Goal: Transaction & Acquisition: Purchase product/service

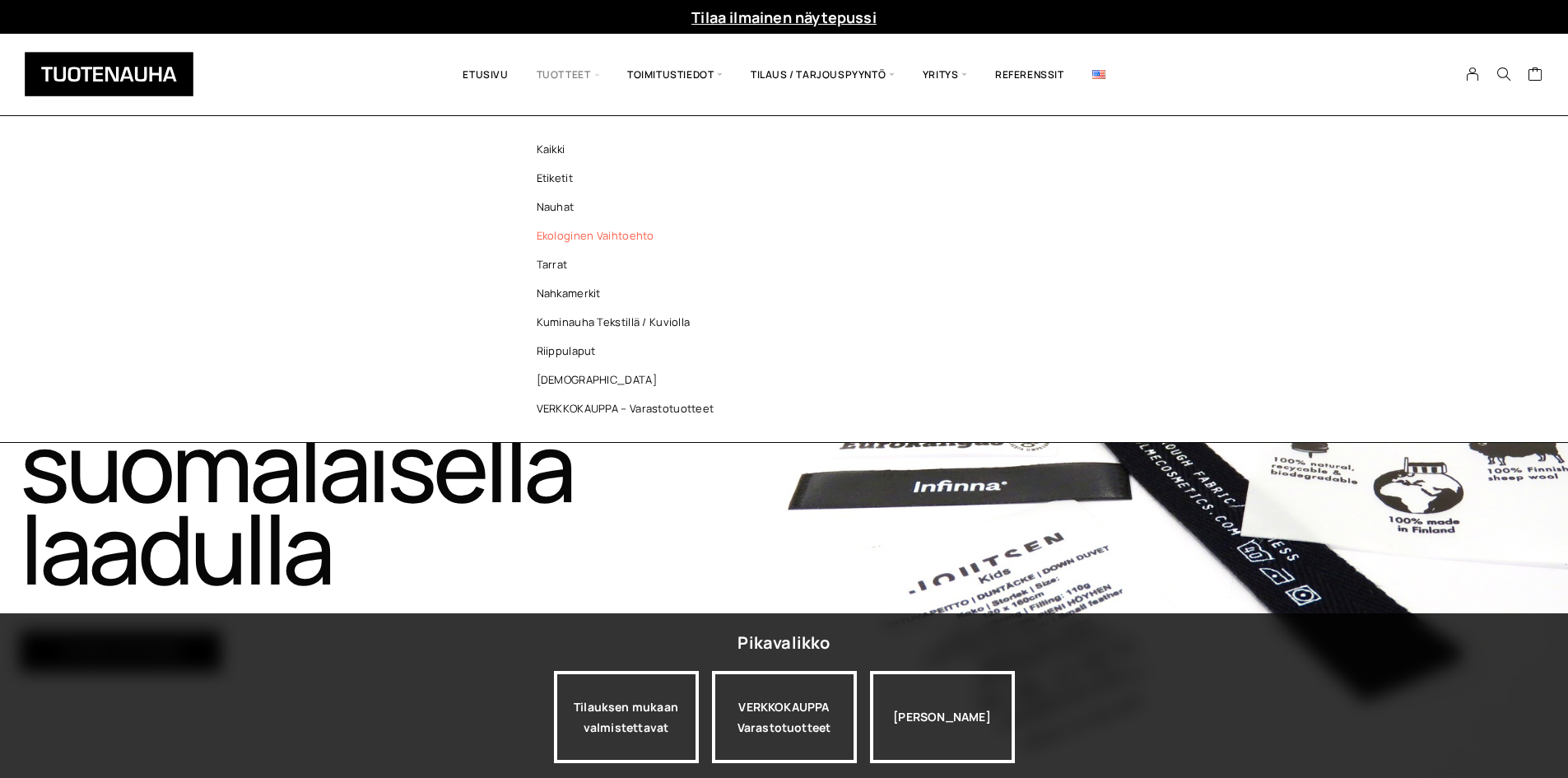
drag, startPoint x: 569, startPoint y: 206, endPoint x: 671, endPoint y: 238, distance: 106.9
click at [569, 206] on link "Nauhat" at bounding box center [630, 207] width 239 height 29
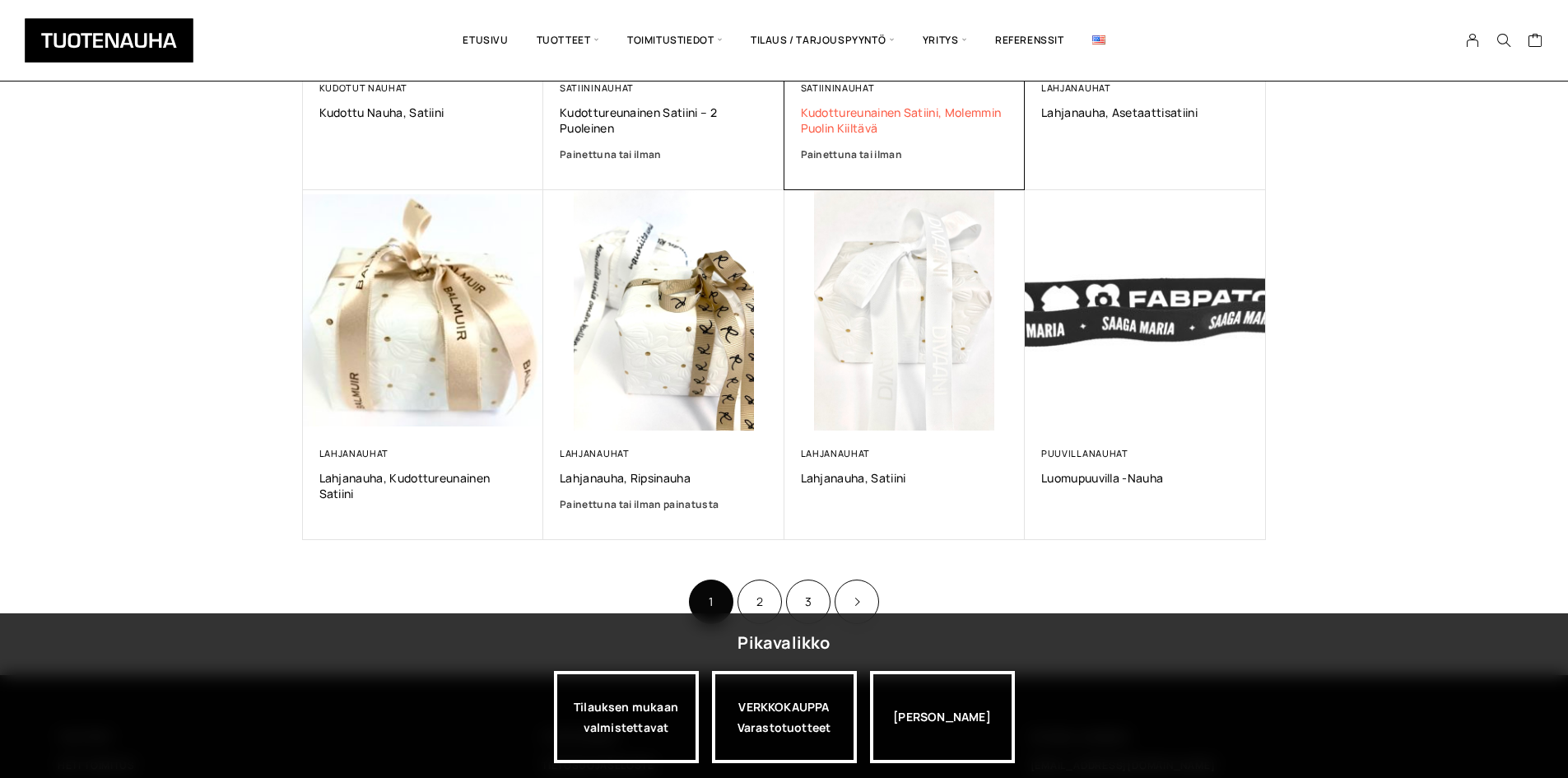
scroll to position [1071, 0]
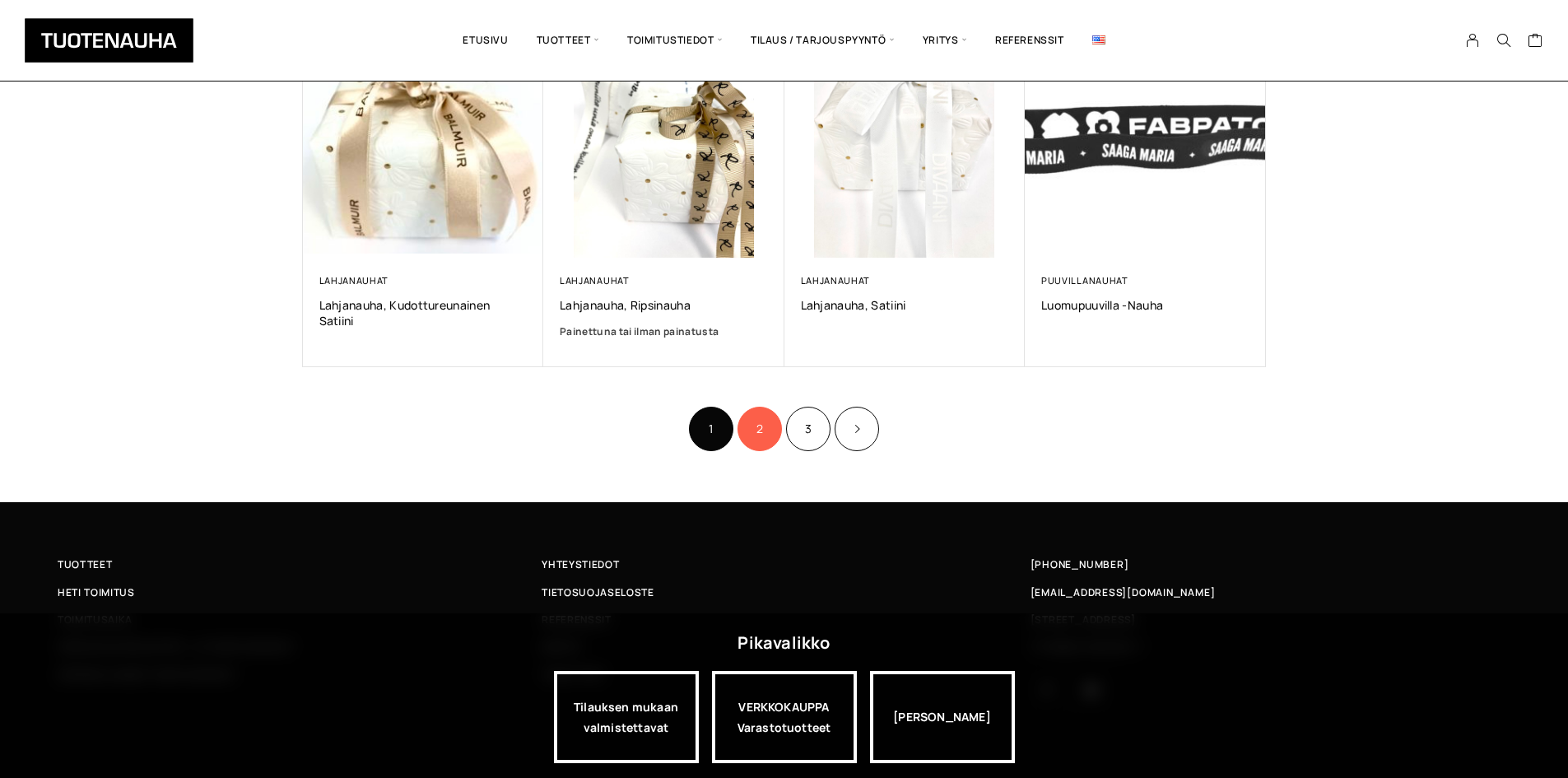
click at [750, 434] on link "2" at bounding box center [760, 429] width 44 height 44
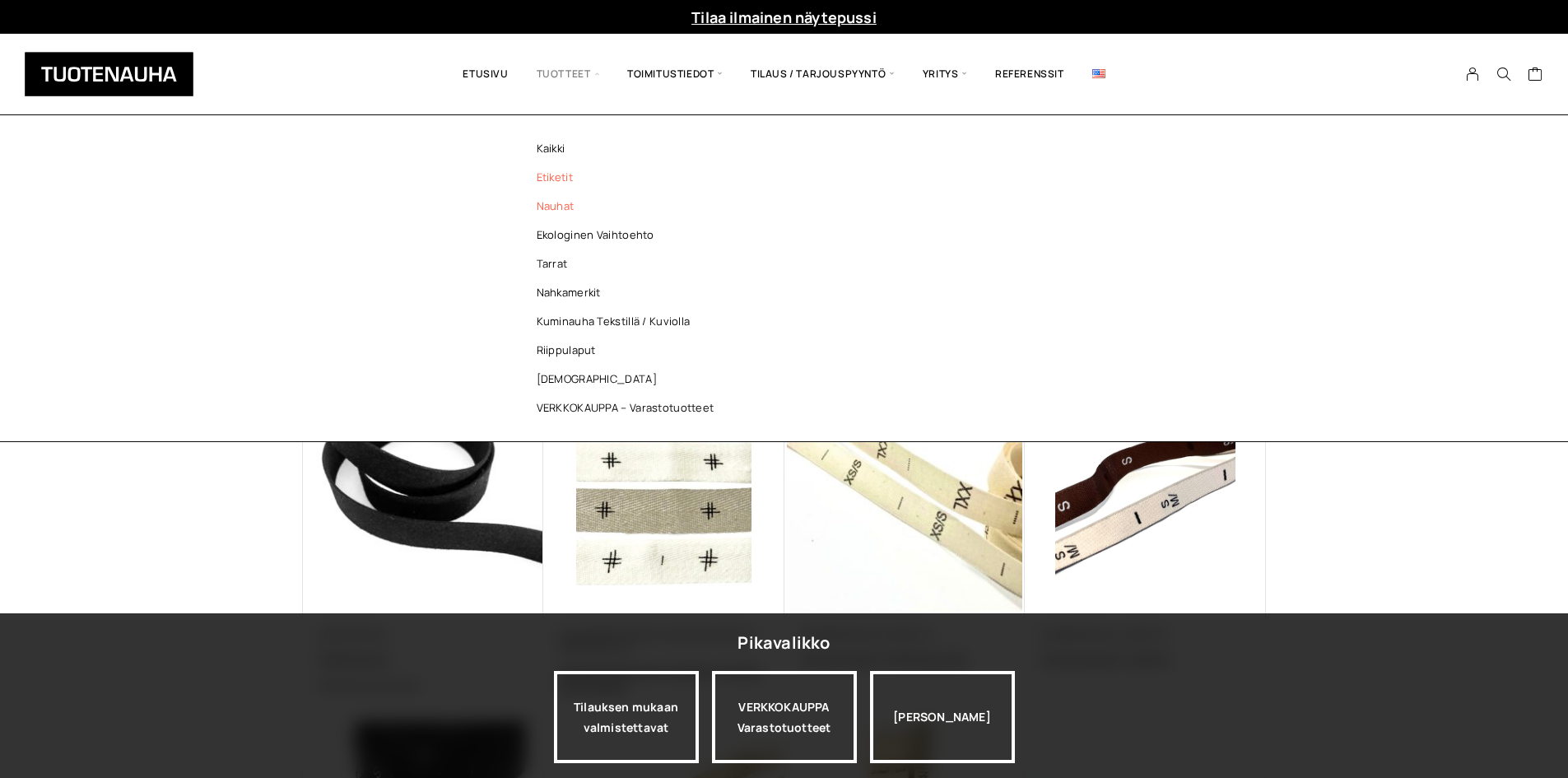
click at [557, 174] on link "Etiketit" at bounding box center [630, 177] width 239 height 29
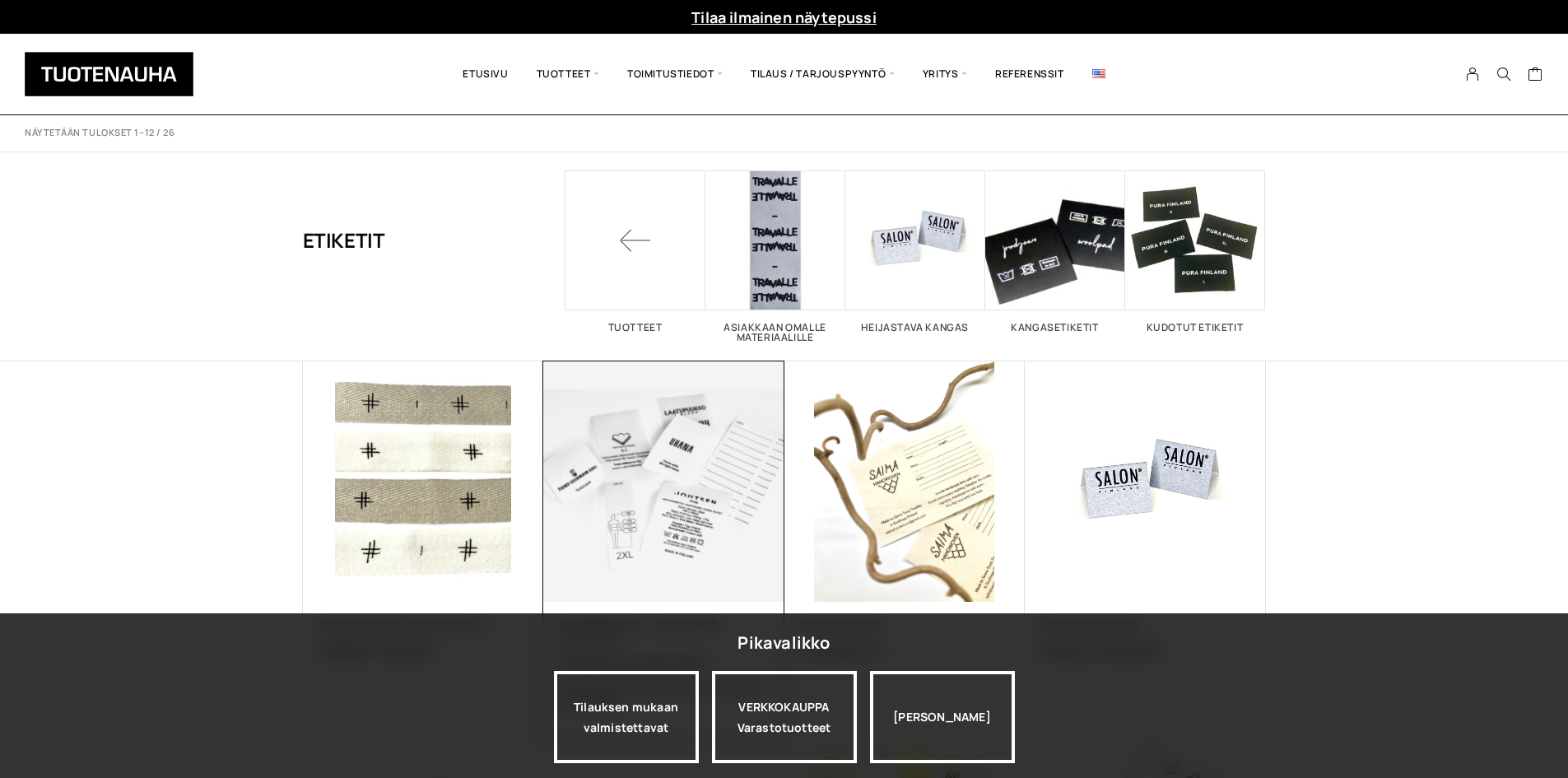
drag, startPoint x: 1041, startPoint y: 682, endPoint x: 771, endPoint y: 373, distance: 410.3
click at [1040, 678] on div "Heijastava kangas Heijastava materiaali 0,00 €" at bounding box center [1145, 671] width 241 height 139
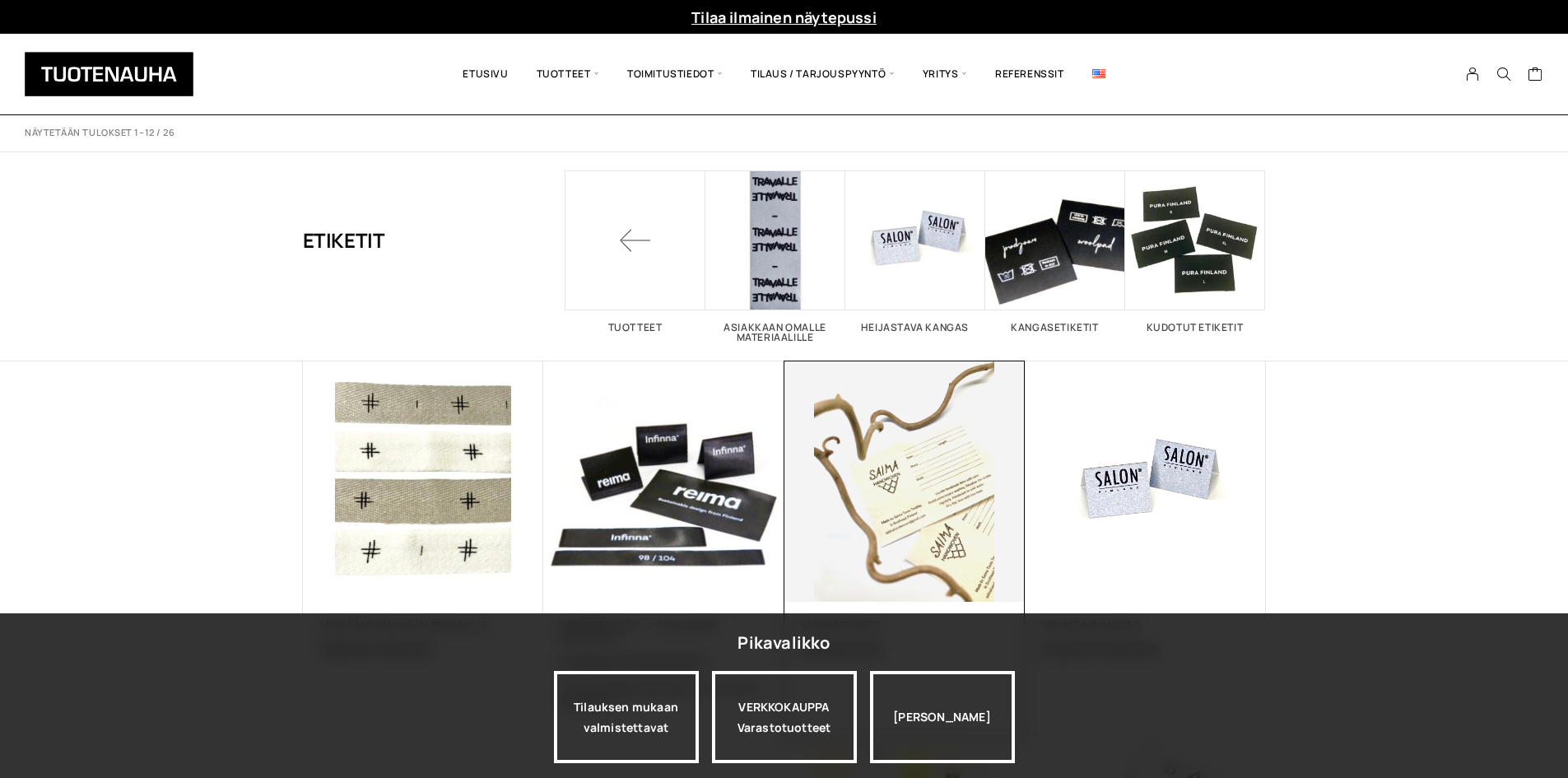
click at [918, 469] on img at bounding box center [905, 482] width 241 height 241
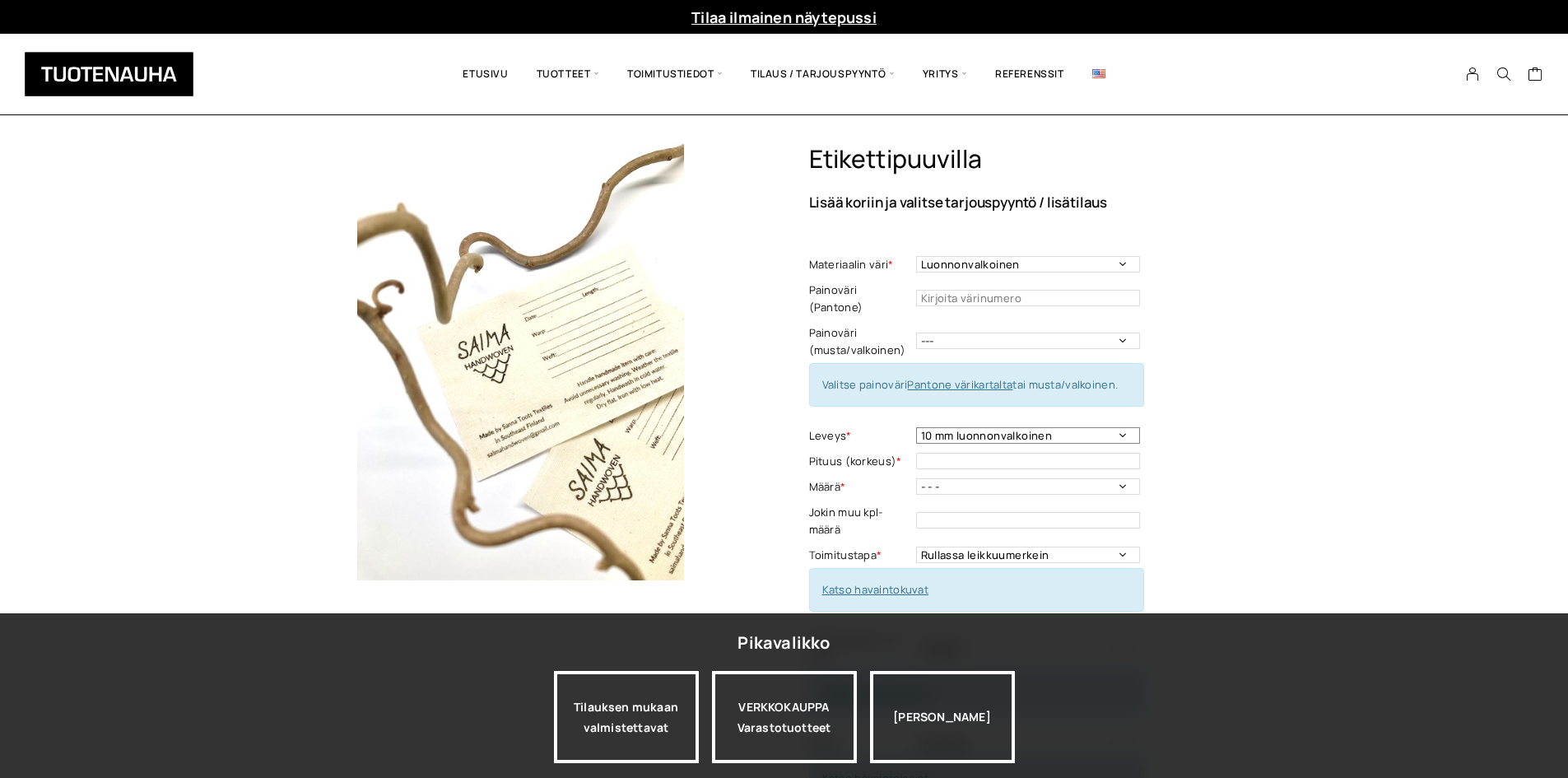
click at [999, 428] on select "10 mm luonnonvalkoinen 15 mm luonnonvalkoinen 20 mm luonnonvalkoinen 20 mm valk…" at bounding box center [1028, 435] width 224 height 16
click at [1012, 716] on div "[PERSON_NAME]" at bounding box center [942, 717] width 144 height 92
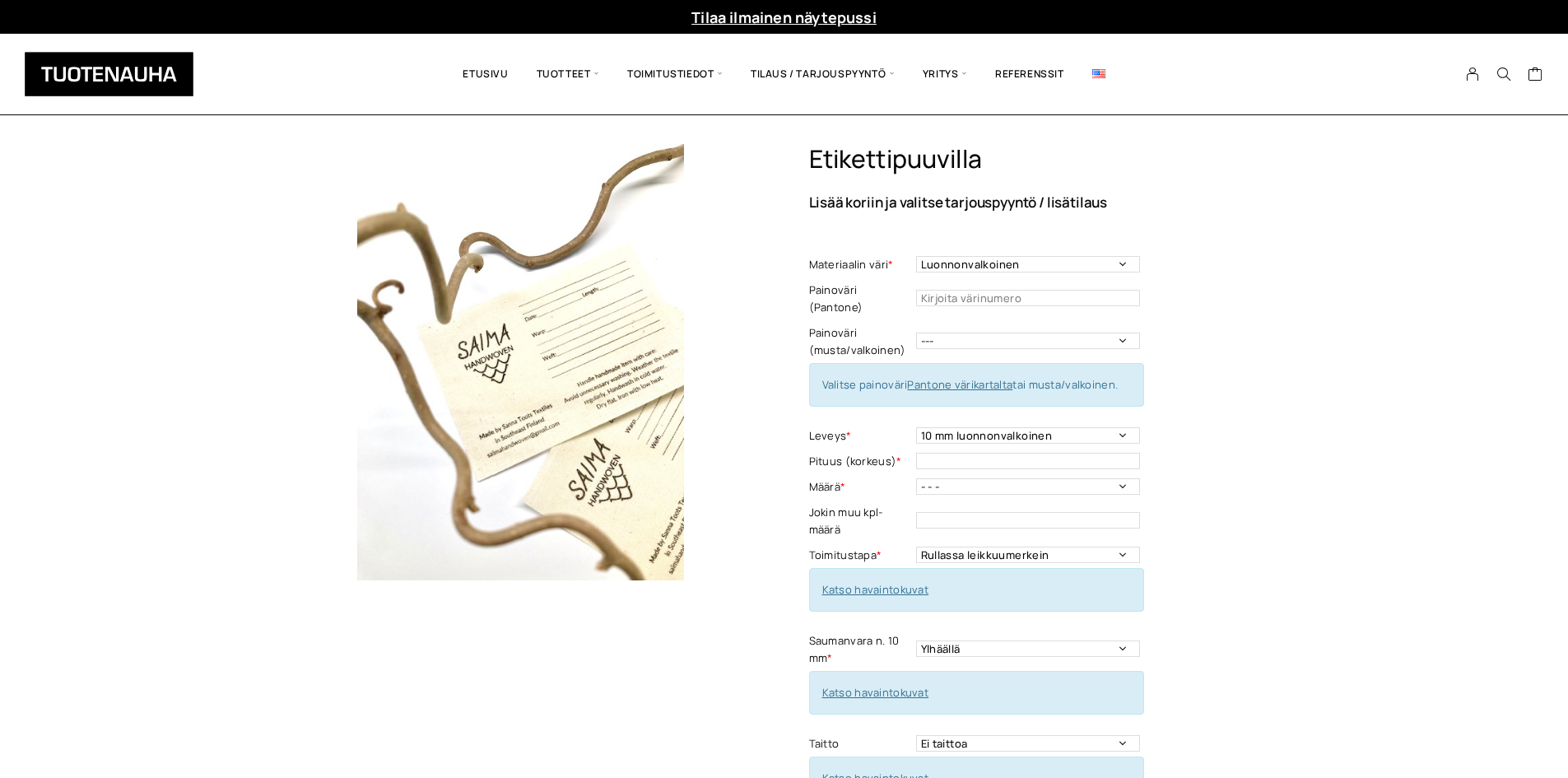
drag, startPoint x: 100, startPoint y: 201, endPoint x: 134, endPoint y: 207, distance: 34.5
click at [1000, 731] on td "Ei taittoa Päästätaitto Päistätaitto Keskitaitto, minimi koko 15 x 40 mm Hiippa…" at bounding box center [1030, 744] width 228 height 26
click at [999, 735] on select "Ei taittoa Päästätaitto Päistätaitto Keskitaitto, minimi koko 15 x 40 mm Hiippa…" at bounding box center [1028, 743] width 224 height 16
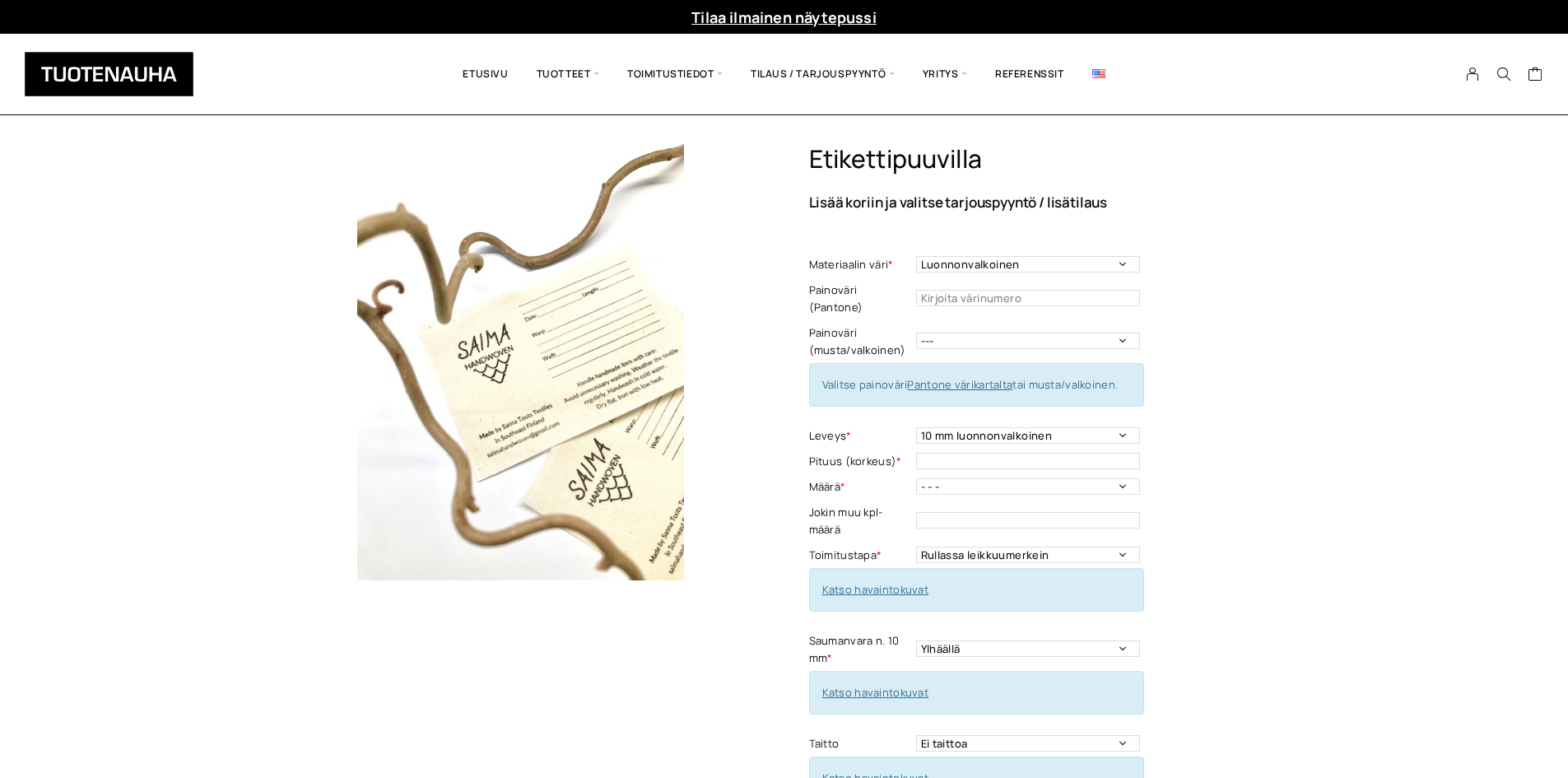
click at [1009, 543] on td "Rullassa leikkuumerkein Rullassa ilman leikkuumerkkejä Leikattuna Toimitustapa …" at bounding box center [1030, 555] width 228 height 26
click at [1011, 546] on select "Rullassa leikkuumerkein Rullassa ilman leikkuumerkkejä Leikattuna" at bounding box center [1028, 554] width 224 height 16
